Goal: Navigation & Orientation: Find specific page/section

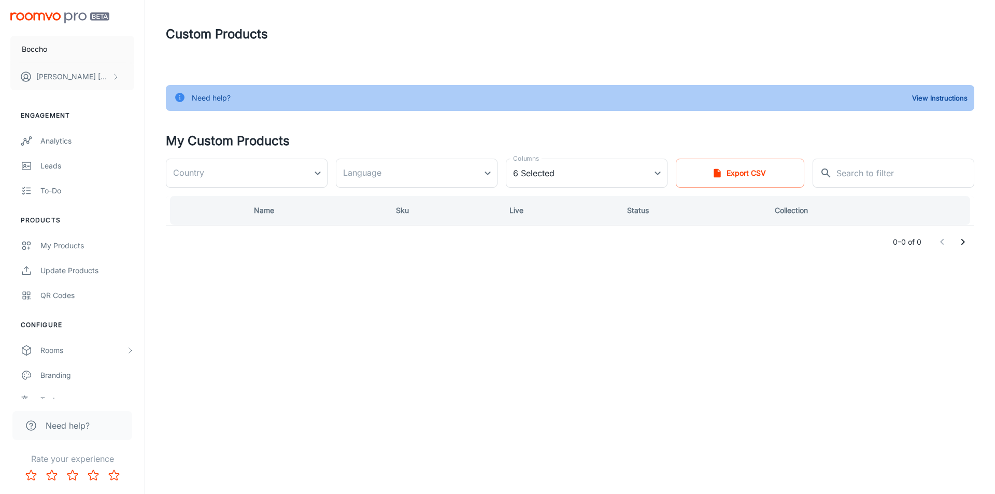
type input "[GEOGRAPHIC_DATA]"
type input "de-de"
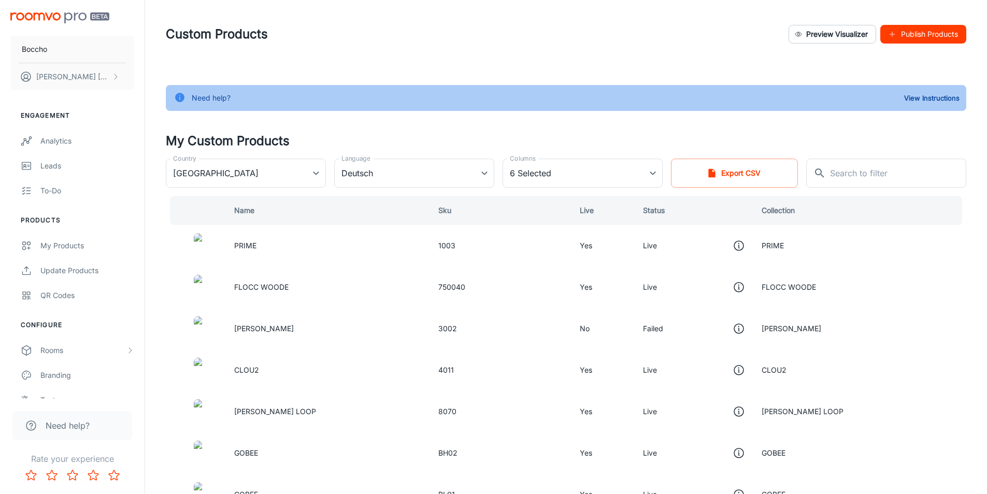
click at [104, 141] on div "Analytics" at bounding box center [87, 140] width 94 height 11
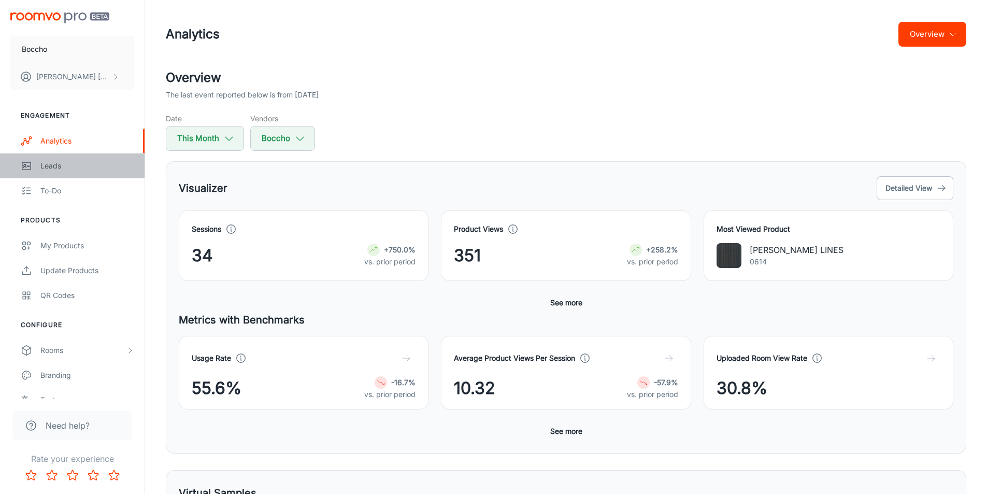
click at [62, 171] on link "Leads" at bounding box center [72, 165] width 145 height 25
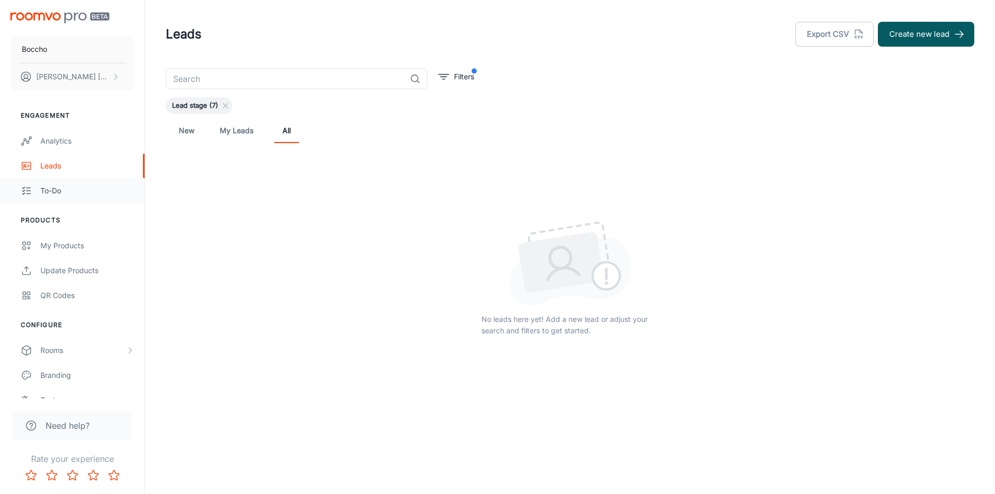
click at [61, 192] on div "To-do" at bounding box center [87, 190] width 94 height 11
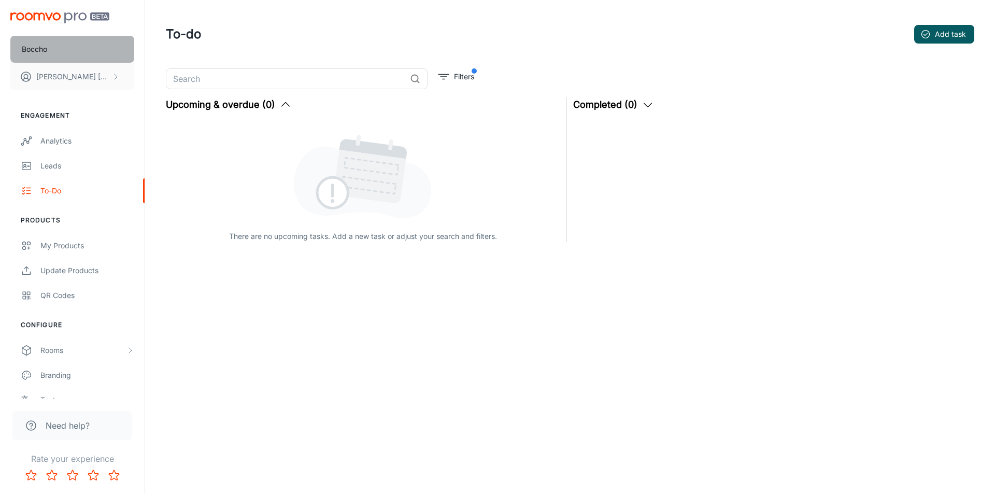
click at [54, 53] on button "Boccho" at bounding box center [72, 49] width 124 height 27
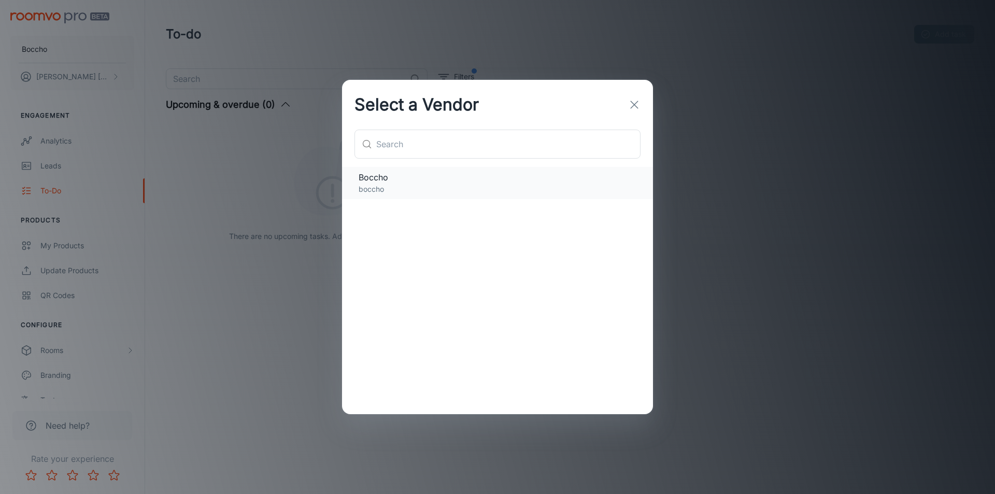
click at [394, 182] on span "Boccho" at bounding box center [497, 177] width 278 height 12
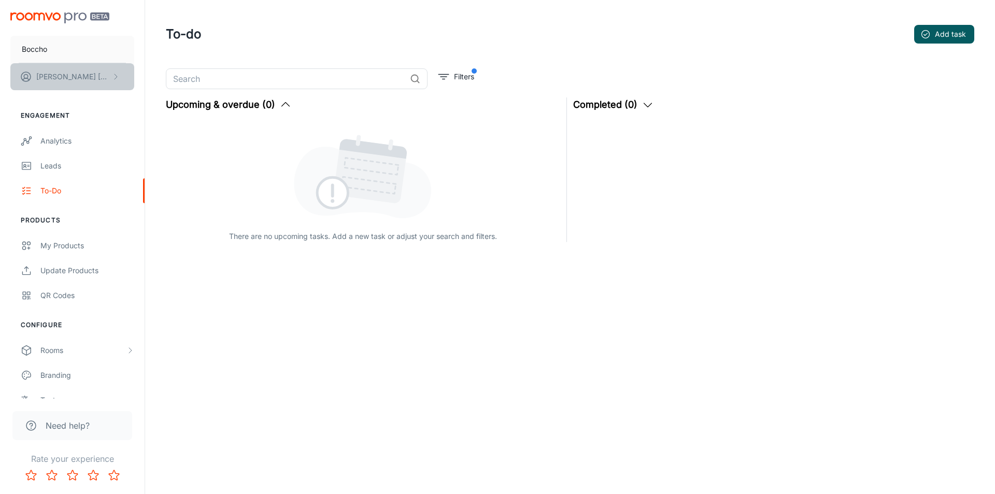
click at [52, 79] on p "[PERSON_NAME]" at bounding box center [72, 76] width 73 height 11
click at [479, 21] on div at bounding box center [497, 247] width 995 height 494
click at [567, 34] on div "To-do Add task" at bounding box center [570, 34] width 808 height 27
click at [148, 336] on div "To-do Add task ​ Filters Upcoming & overdue (0) There are no upcoming tasks. Ad…" at bounding box center [570, 169] width 850 height 339
click at [60, 143] on div "Analytics" at bounding box center [87, 140] width 94 height 11
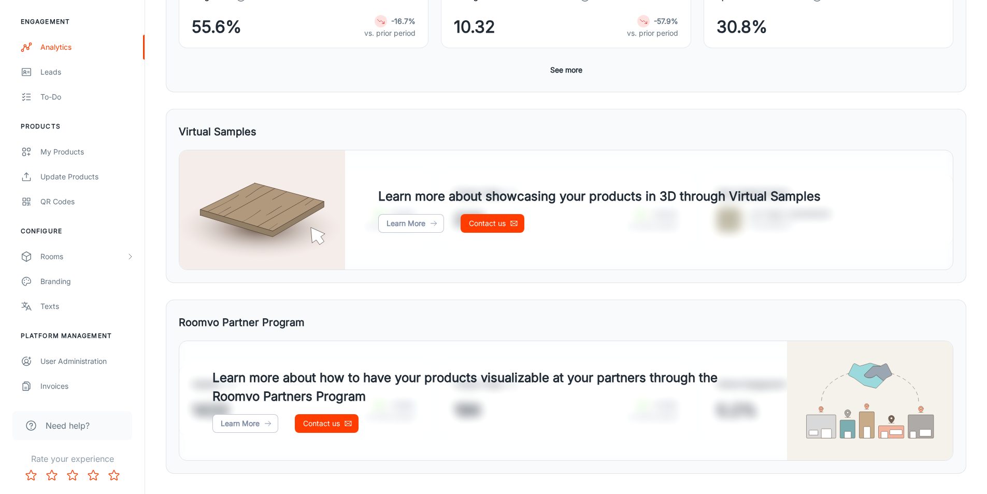
scroll to position [382, 0]
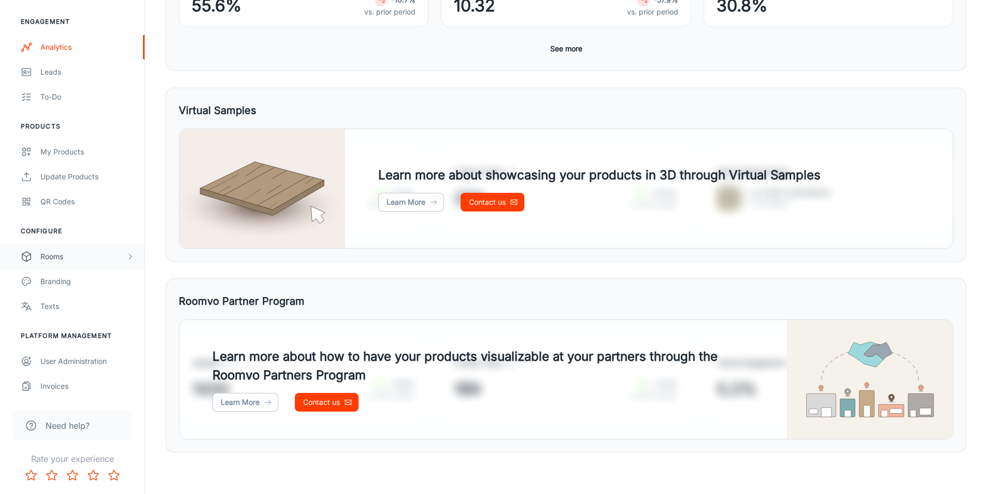
click at [69, 256] on div "Rooms" at bounding box center [82, 256] width 85 height 11
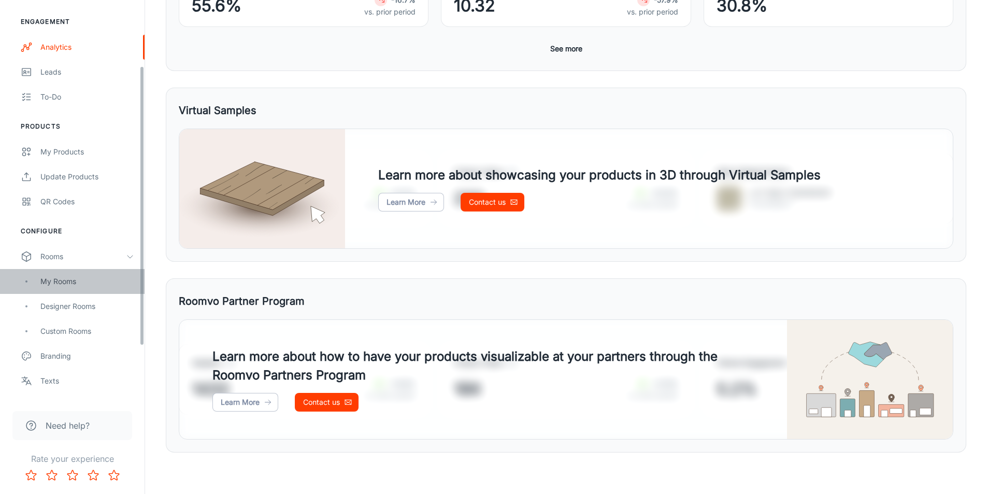
click at [80, 286] on div "My Rooms" at bounding box center [87, 281] width 94 height 11
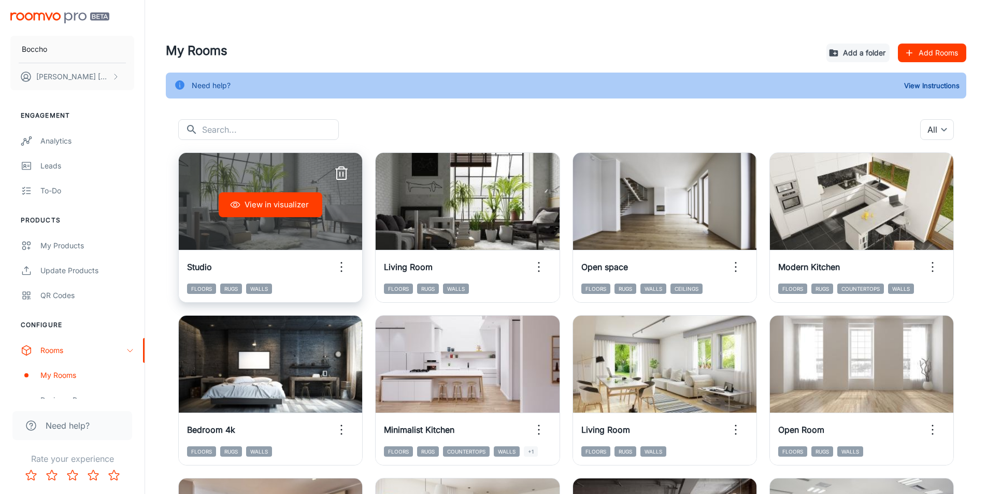
click at [299, 204] on button "View in visualizer" at bounding box center [271, 204] width 104 height 25
